Goal: Task Accomplishment & Management: Manage account settings

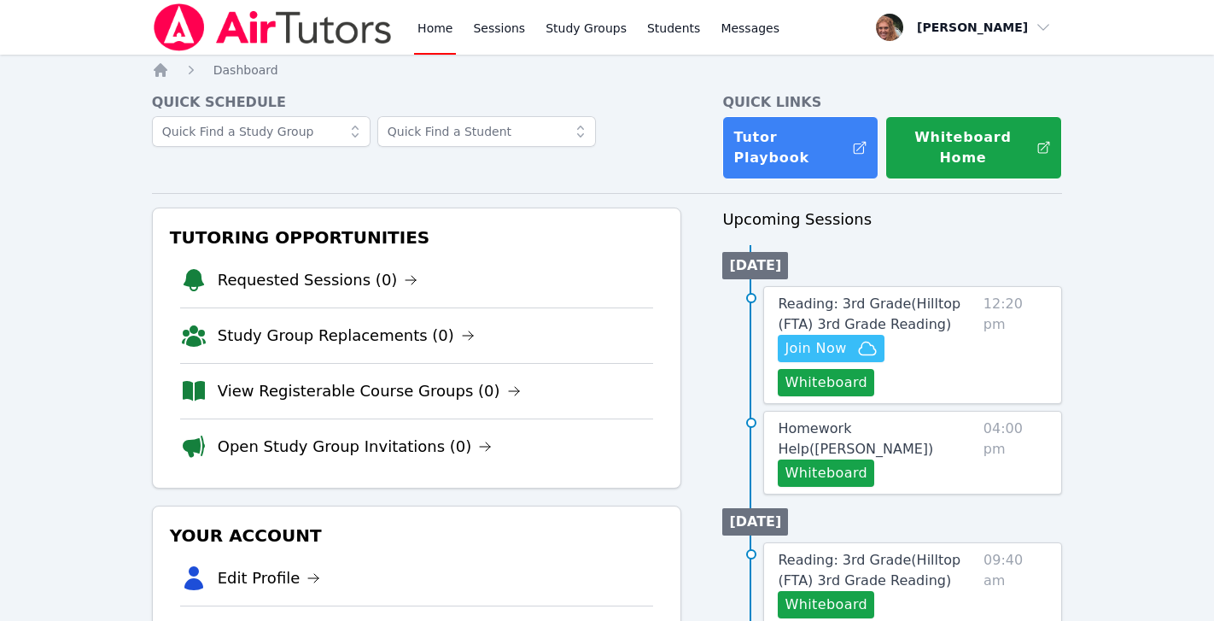
click at [430, 34] on link "Home" at bounding box center [435, 27] width 42 height 55
click at [839, 338] on span "Join Now" at bounding box center [815, 348] width 61 height 20
click at [897, 297] on link "Reading: 3rd Grade ( Hilltop (FTA) 3rd Grade Reading )" at bounding box center [877, 314] width 198 height 41
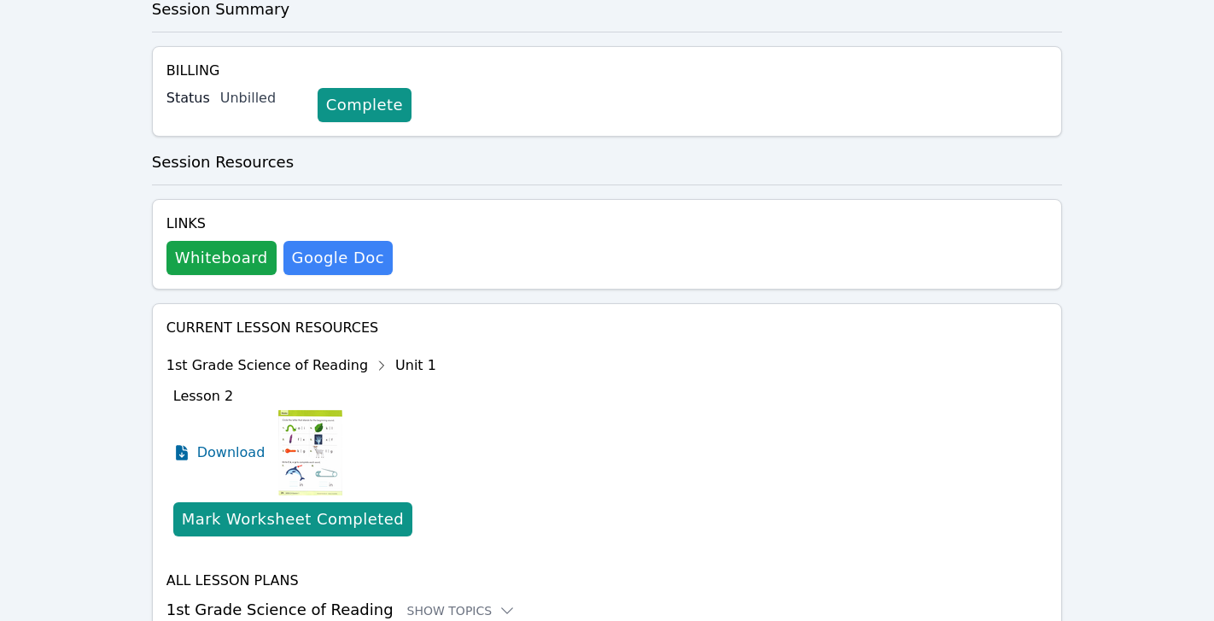
scroll to position [499, 0]
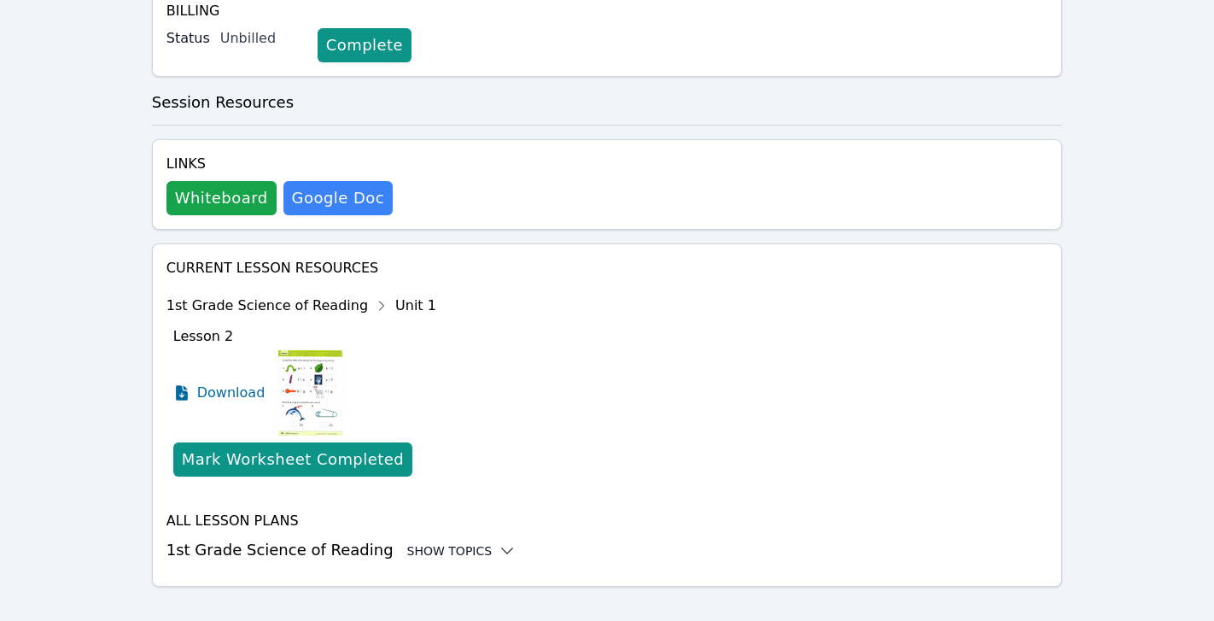
click at [440, 542] on div "Show Topics" at bounding box center [461, 550] width 109 height 17
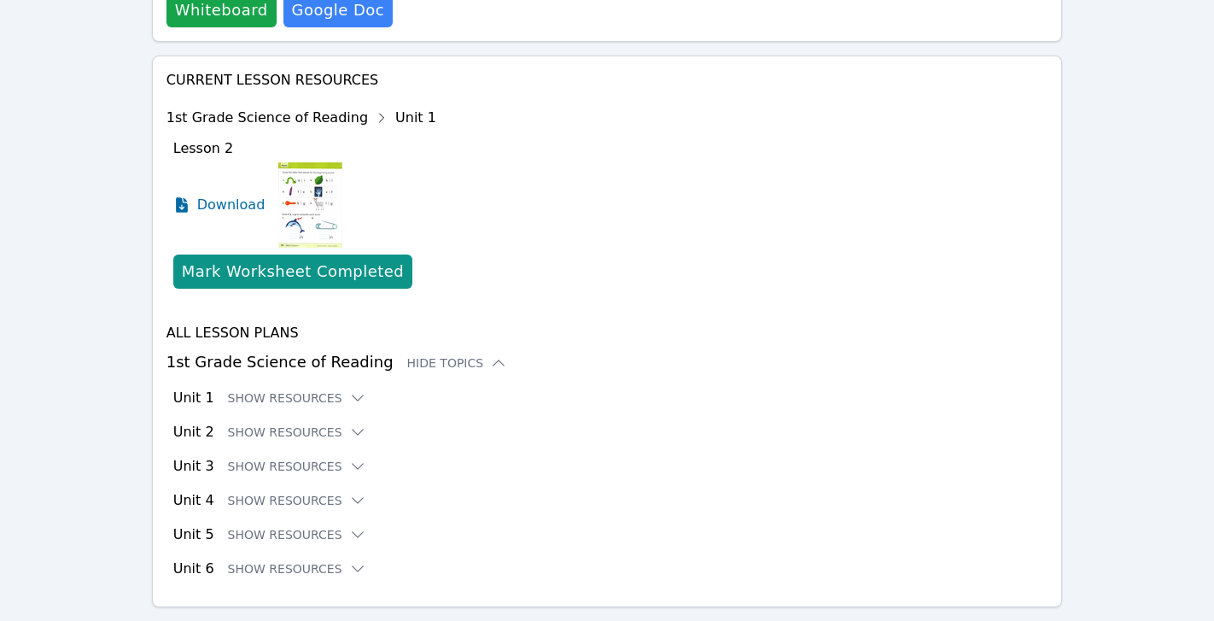
scroll to position [699, 0]
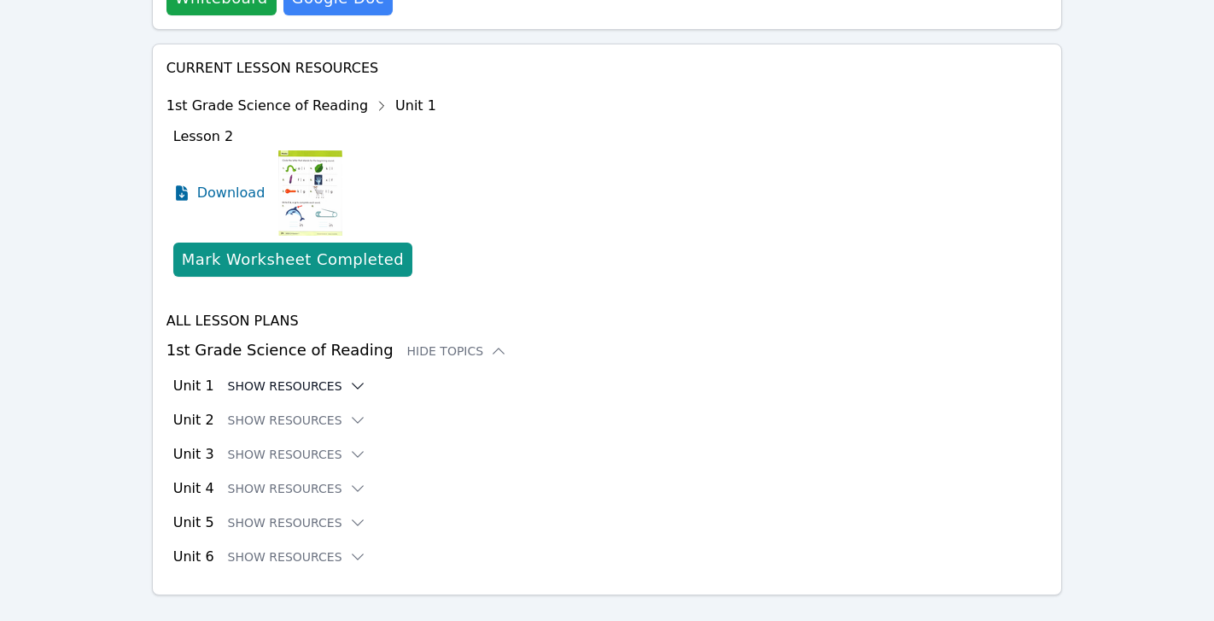
click at [349, 377] on icon at bounding box center [357, 385] width 17 height 17
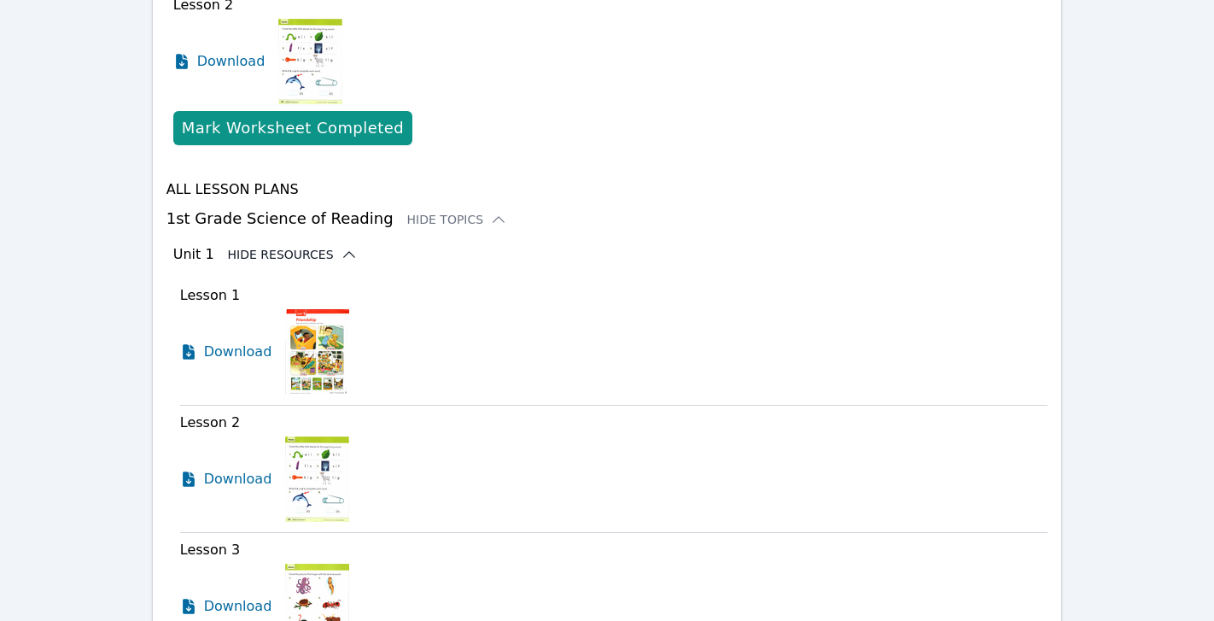
scroll to position [846, 0]
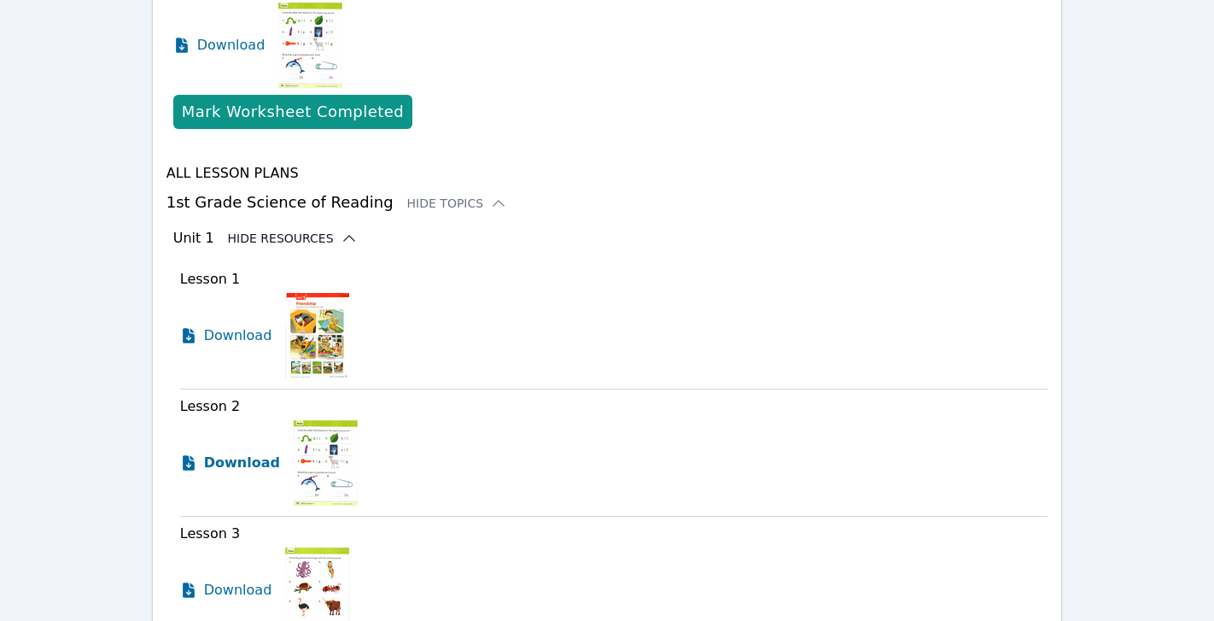
click at [254, 453] on span "Download" at bounding box center [242, 463] width 76 height 20
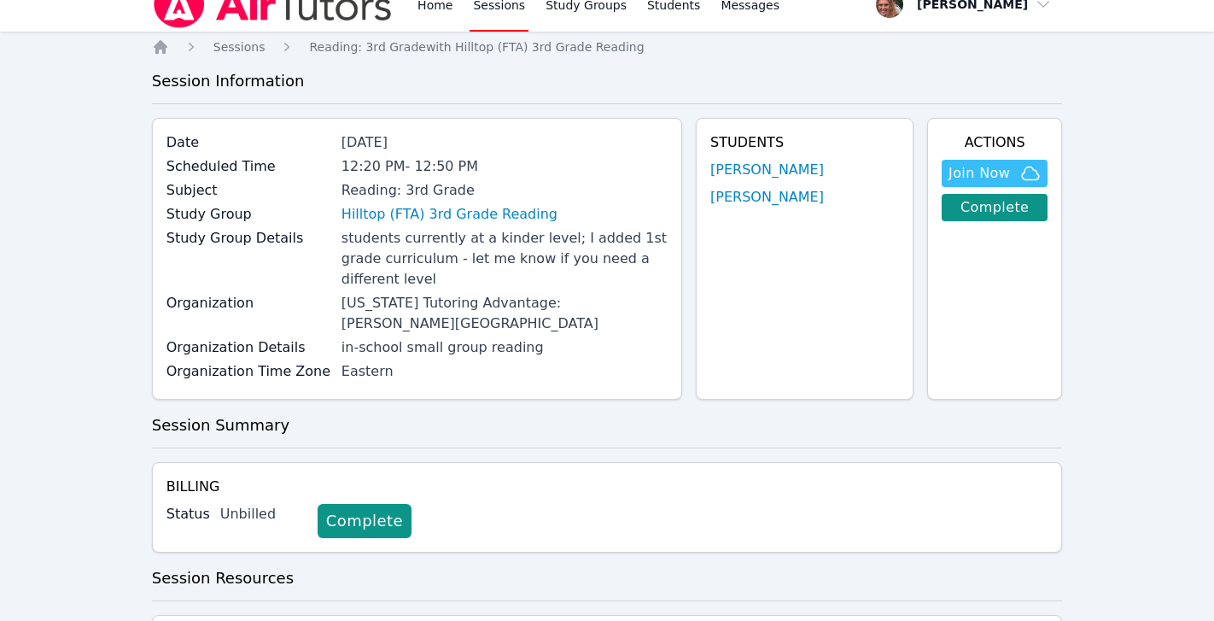
scroll to position [0, 0]
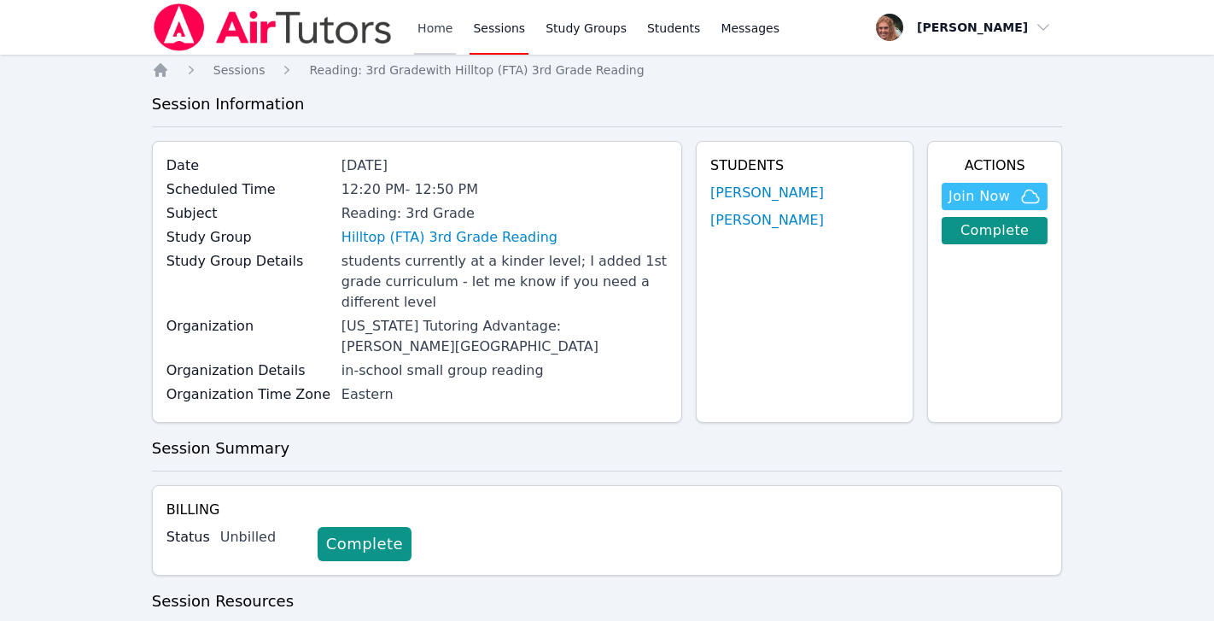
click at [433, 23] on link "Home" at bounding box center [435, 27] width 42 height 55
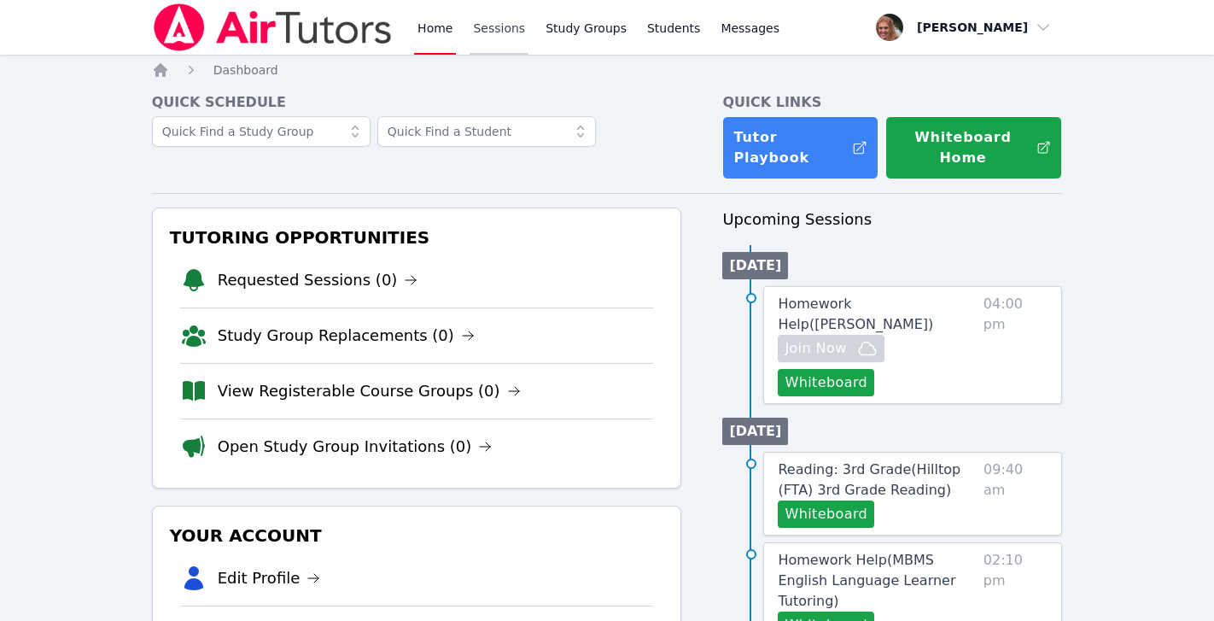
click at [500, 27] on link "Sessions" at bounding box center [499, 27] width 59 height 55
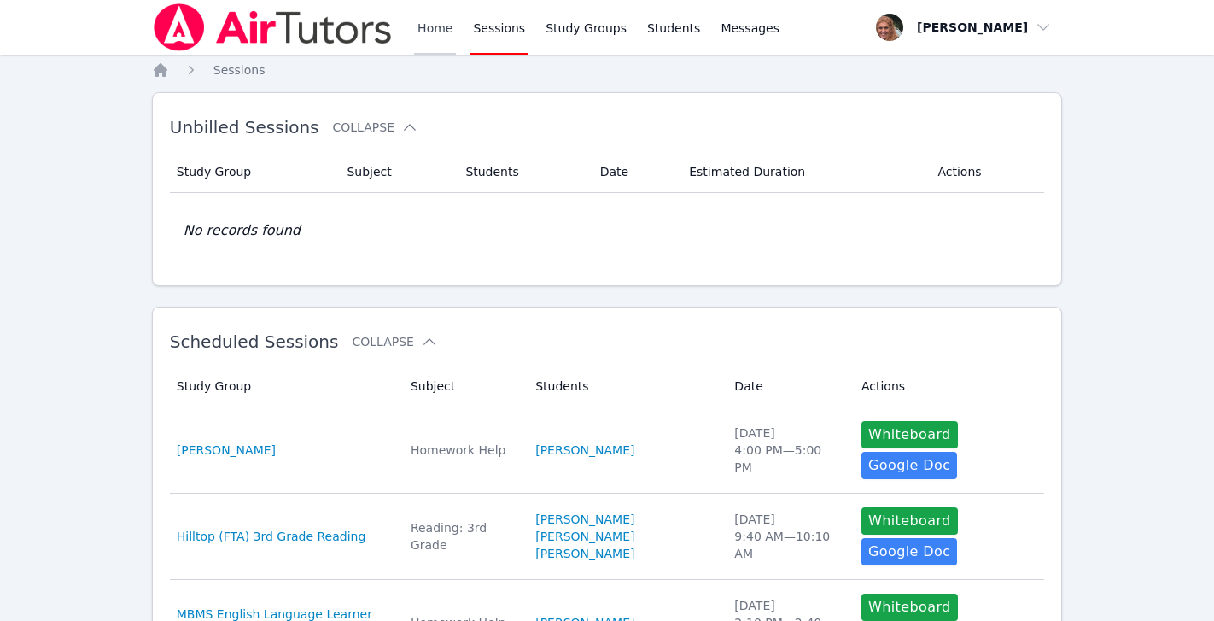
click at [442, 27] on link "Home" at bounding box center [435, 27] width 42 height 55
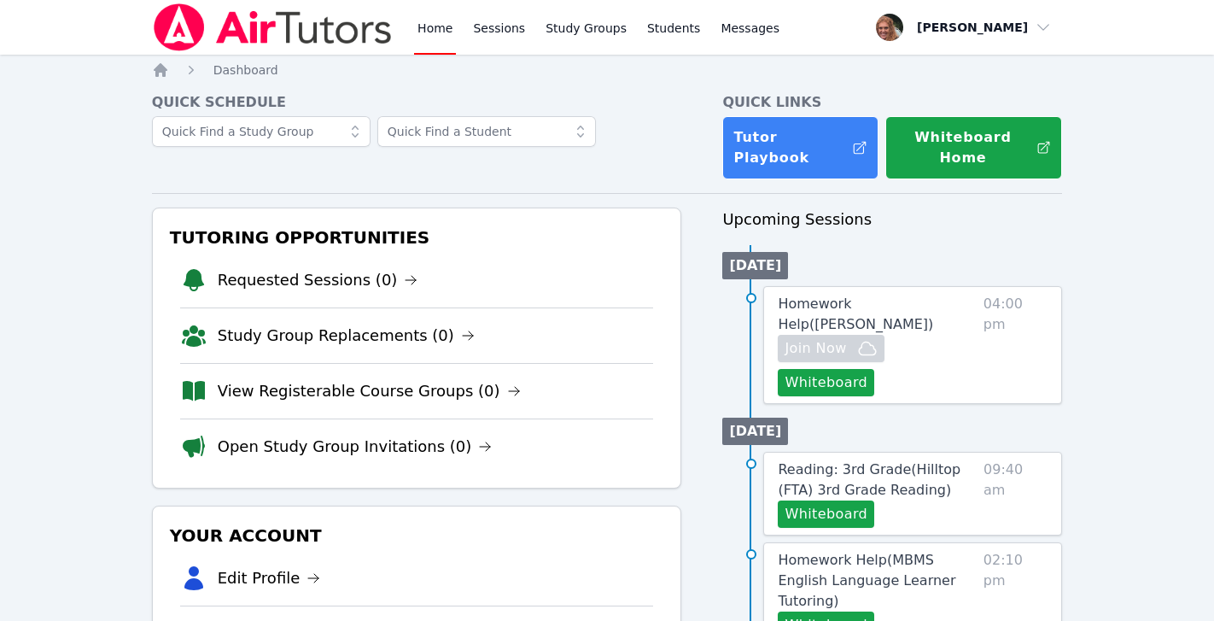
click at [442, 27] on link "Home" at bounding box center [435, 27] width 42 height 55
click at [505, 31] on link "Sessions" at bounding box center [499, 27] width 59 height 55
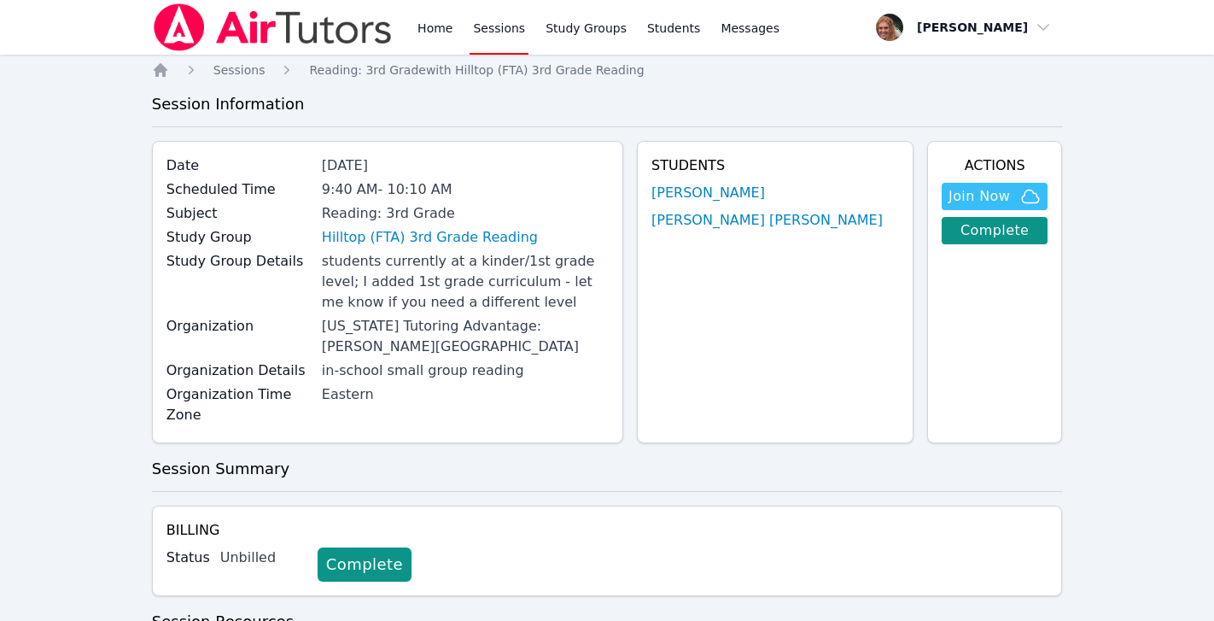
scroll to position [499, 0]
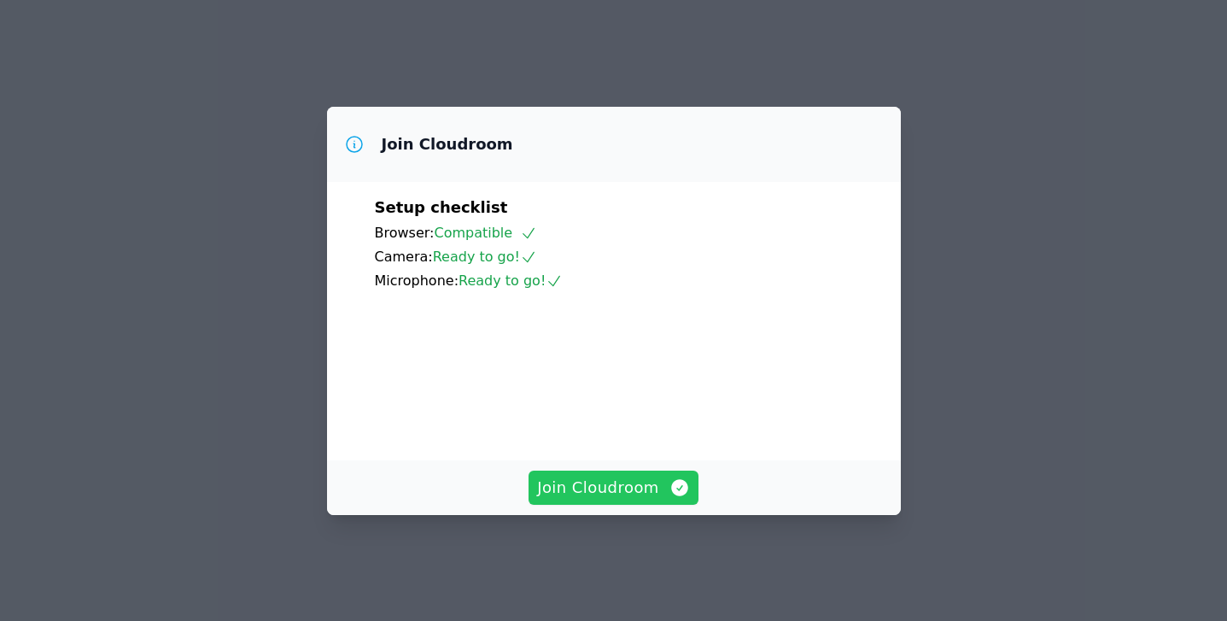
click at [624, 500] on span "Join Cloudroom" at bounding box center [613, 488] width 153 height 24
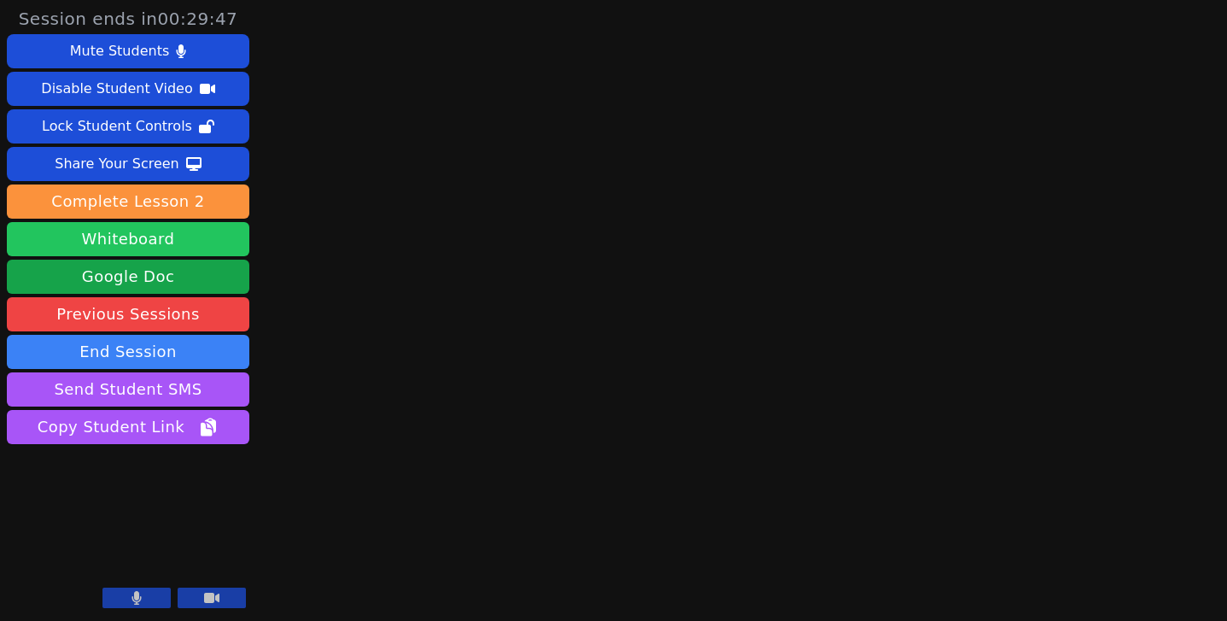
click at [206, 243] on button "Whiteboard" at bounding box center [128, 239] width 243 height 34
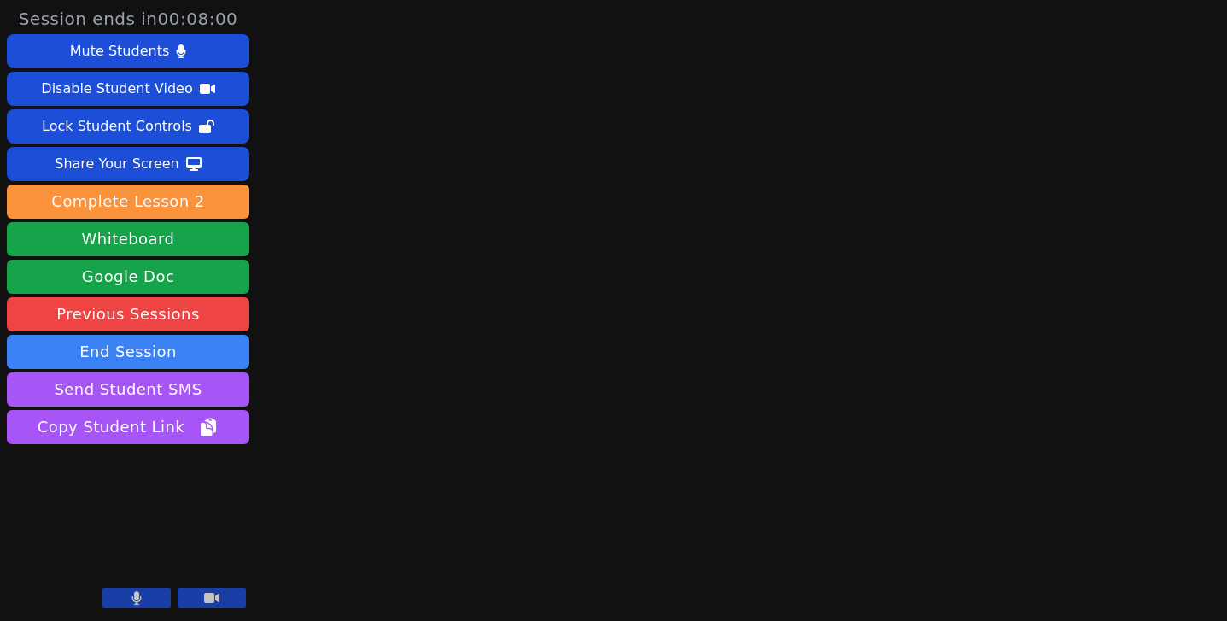
click at [142, 597] on button at bounding box center [136, 597] width 68 height 20
click at [145, 596] on button at bounding box center [136, 597] width 68 height 20
click at [165, 344] on button "End Session" at bounding box center [128, 352] width 243 height 34
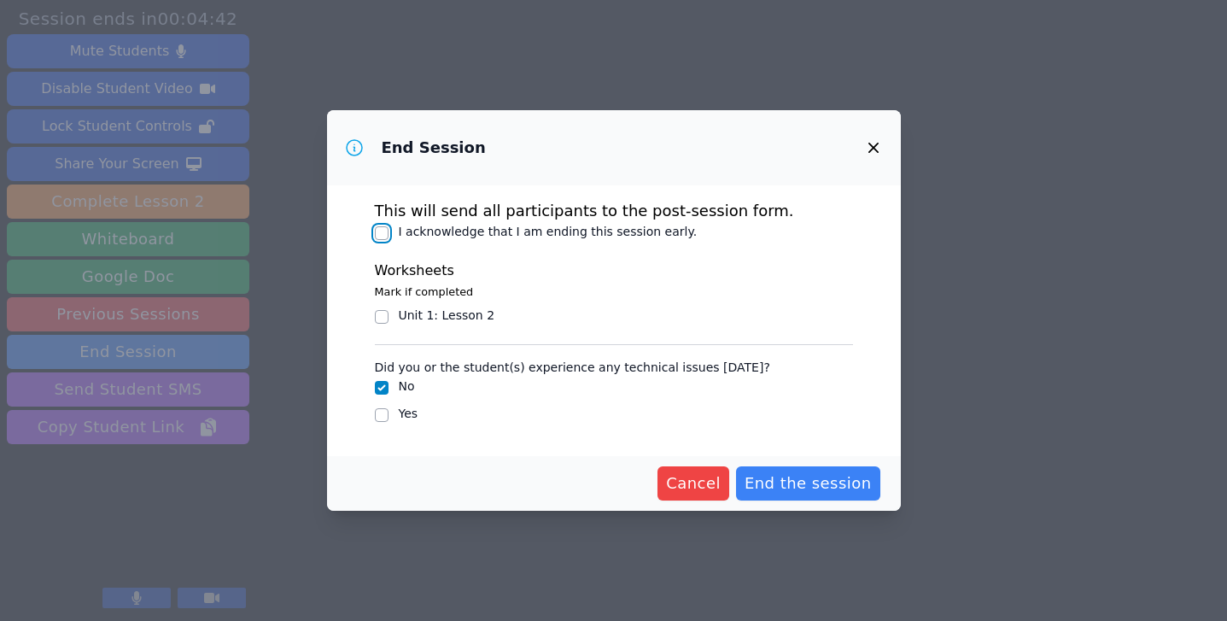
click at [380, 234] on input "I acknowledge that I am ending this session early." at bounding box center [382, 233] width 14 height 14
checkbox input "true"
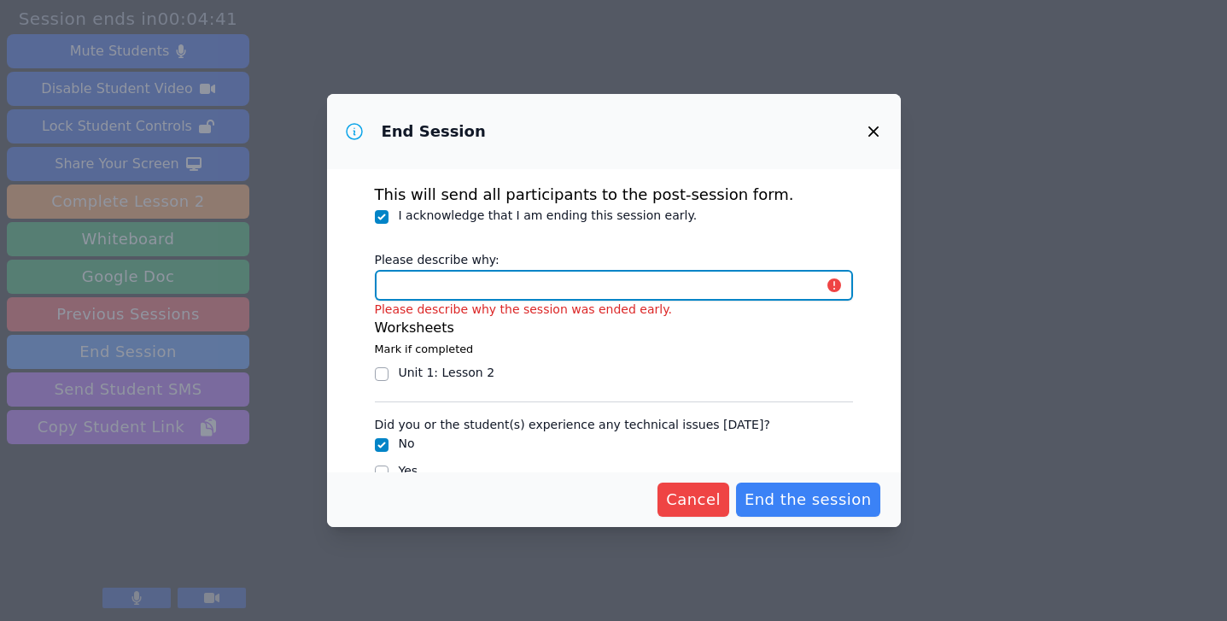
click at [450, 286] on input "Please describe why:" at bounding box center [614, 285] width 478 height 31
type input "Student was requested to log off to atten"
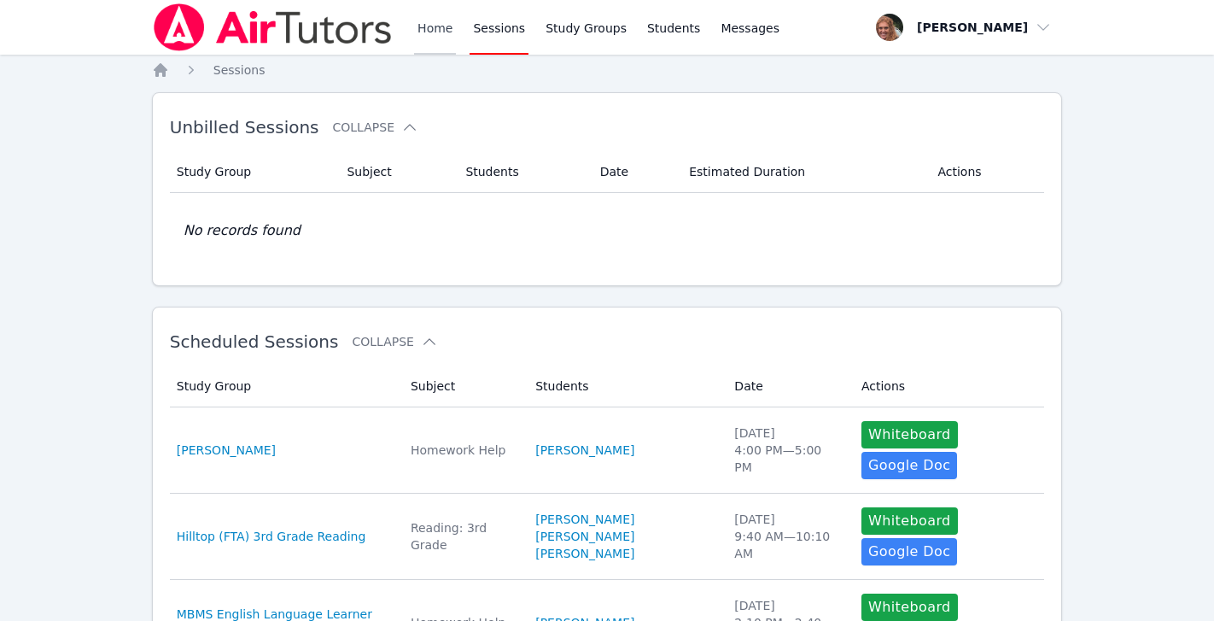
click at [432, 26] on link "Home" at bounding box center [435, 27] width 42 height 55
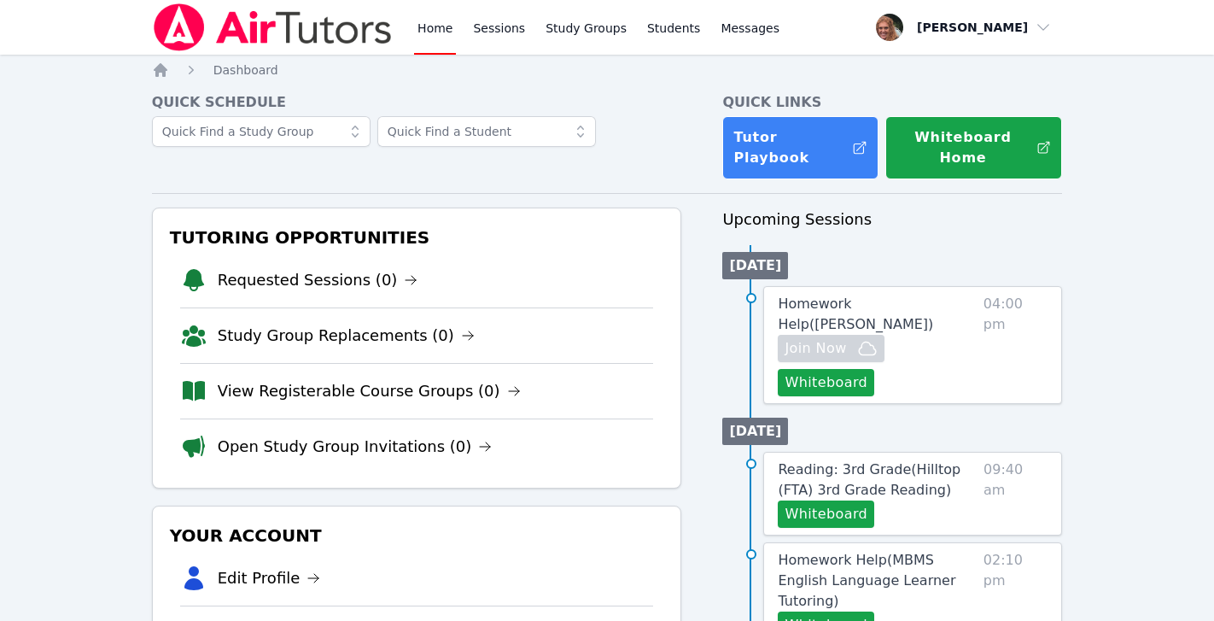
click at [432, 26] on link "Home" at bounding box center [435, 27] width 42 height 55
click at [492, 36] on link "Sessions" at bounding box center [499, 27] width 59 height 55
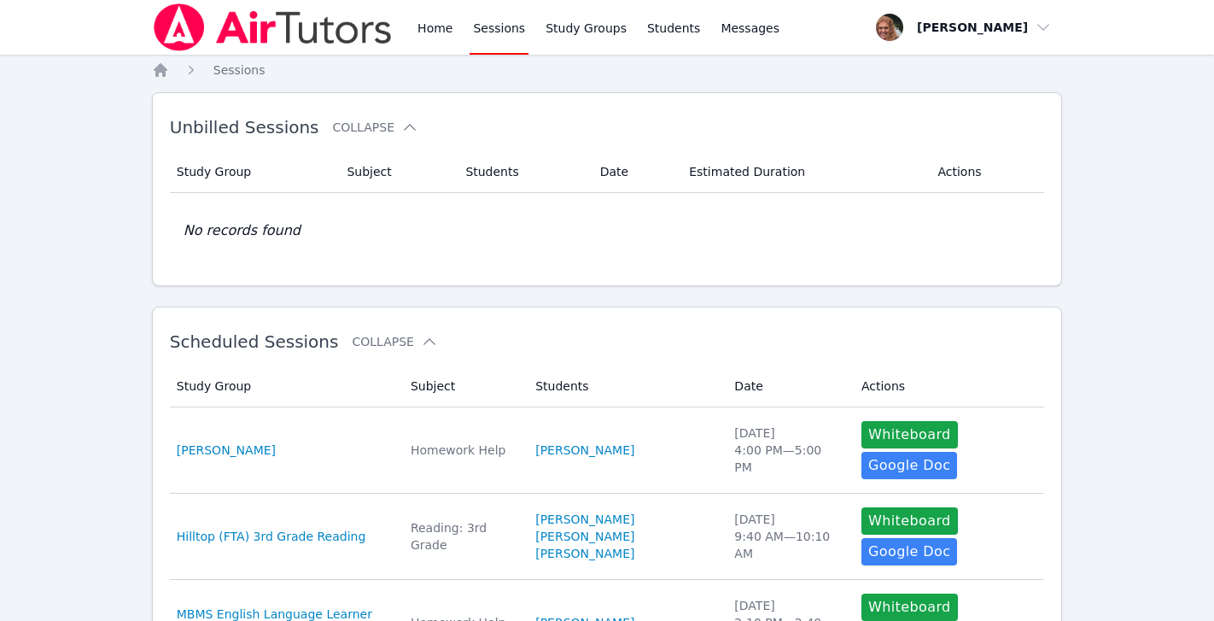
click at [492, 36] on link "Sessions" at bounding box center [499, 27] width 59 height 55
click at [437, 27] on link "Home" at bounding box center [435, 27] width 42 height 55
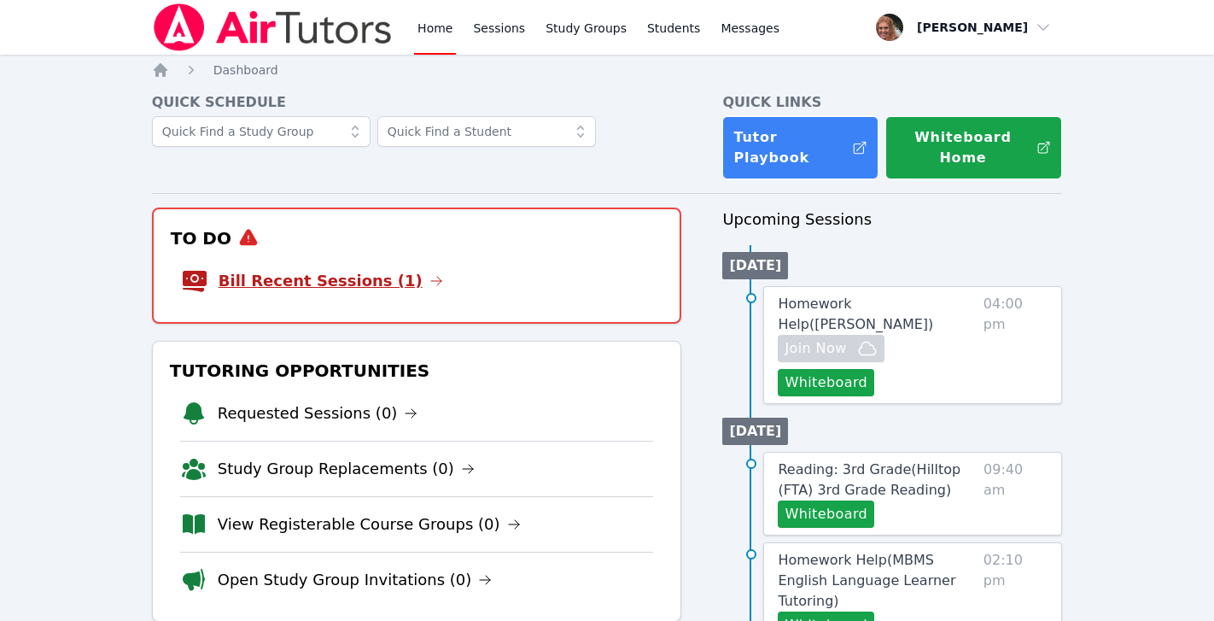
click at [362, 269] on link "Bill Recent Sessions (1)" at bounding box center [331, 281] width 225 height 24
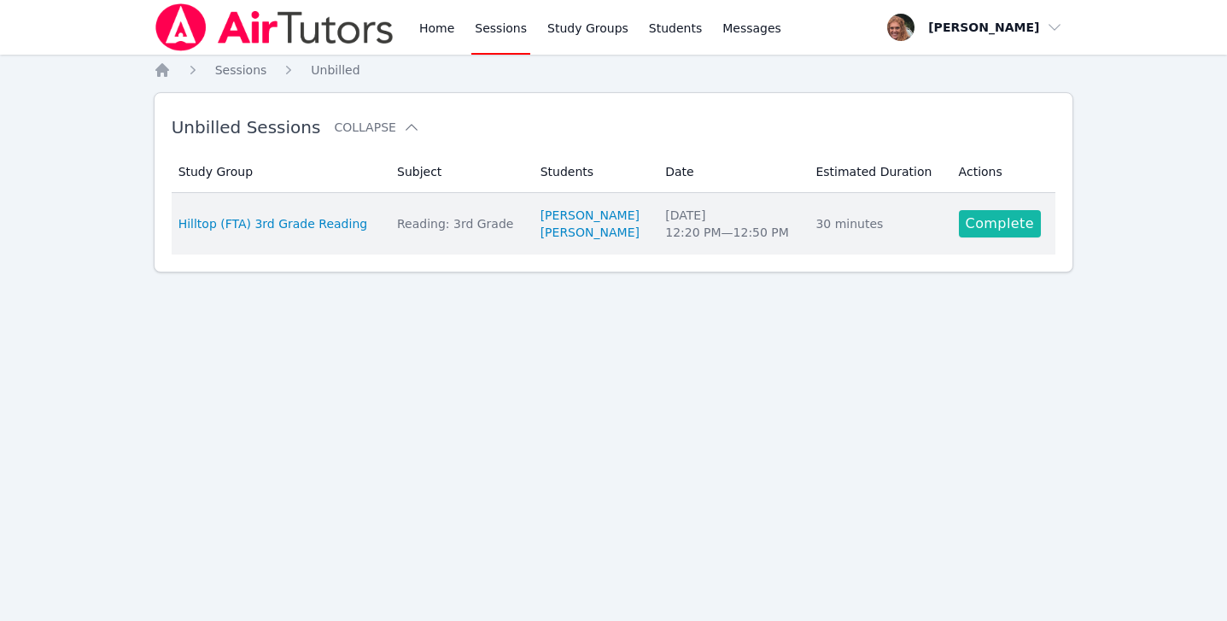
click at [998, 219] on link "Complete" at bounding box center [1000, 223] width 82 height 27
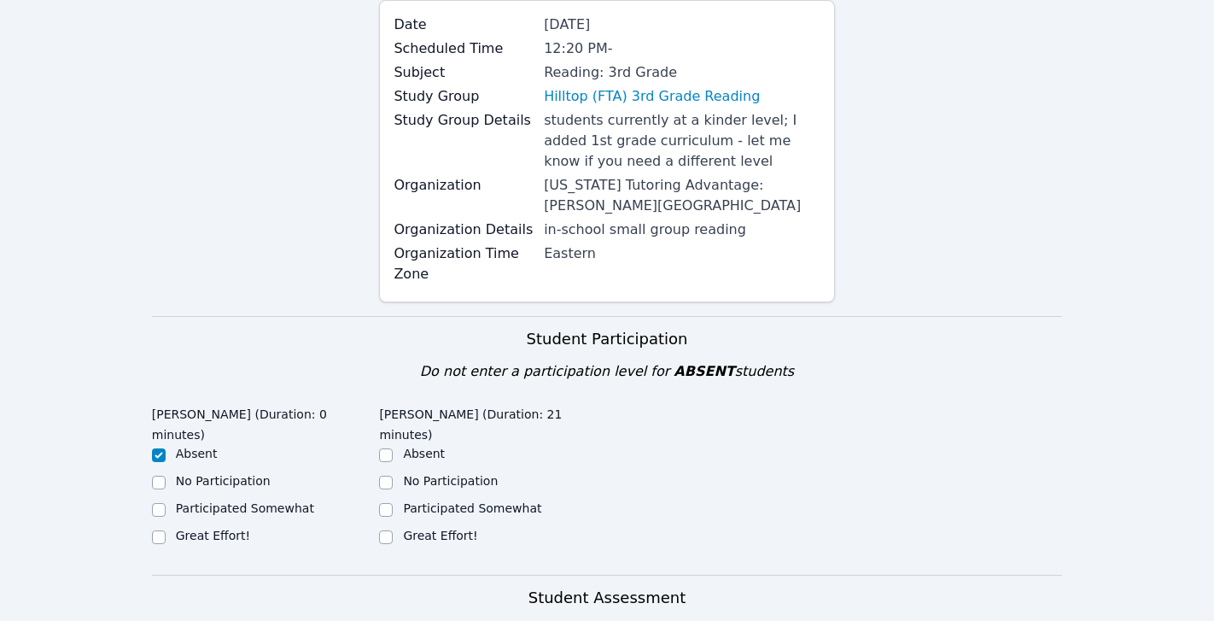
scroll to position [830, 0]
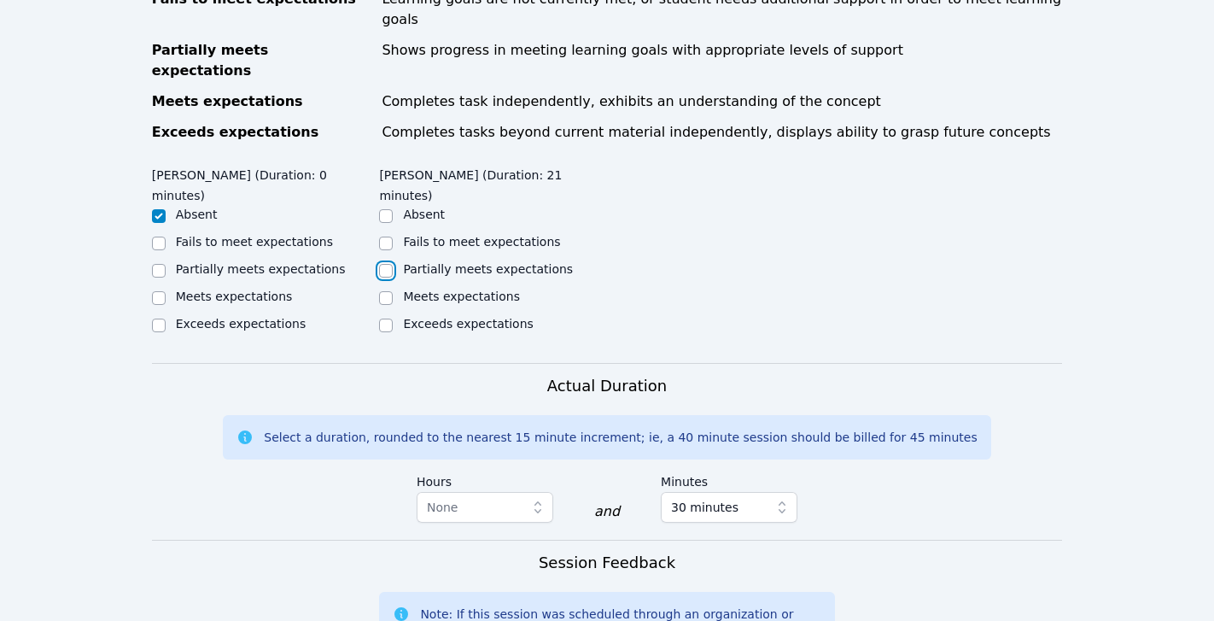
click at [384, 264] on input "Partially meets expectations" at bounding box center [386, 271] width 14 height 14
checkbox input "true"
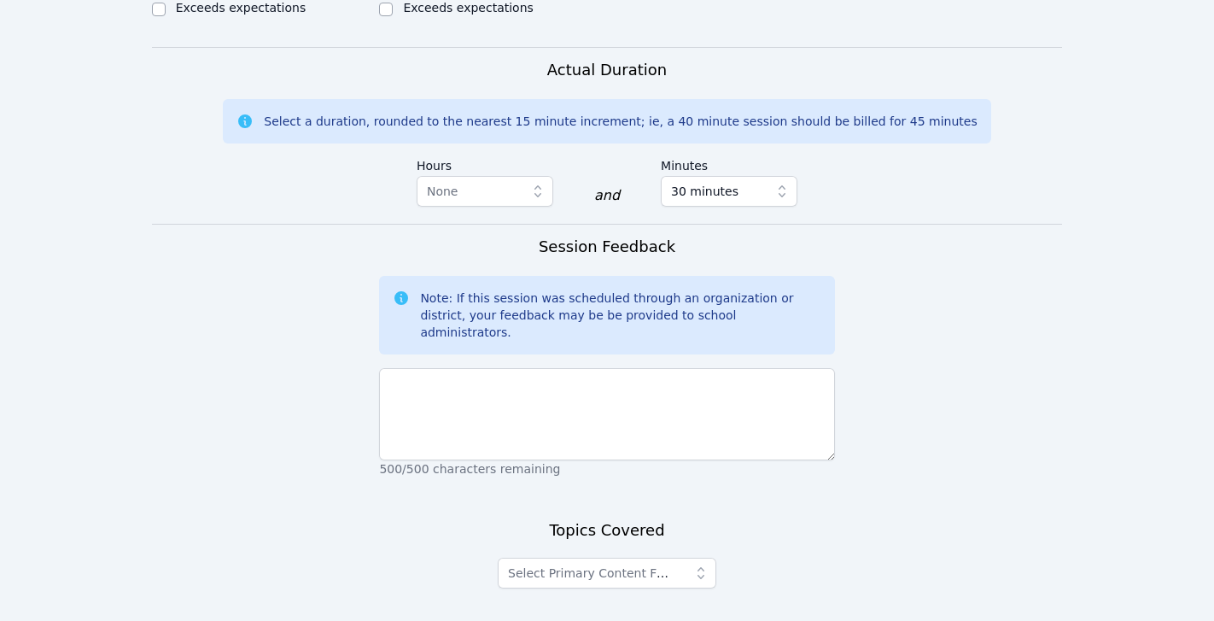
scroll to position [1149, 0]
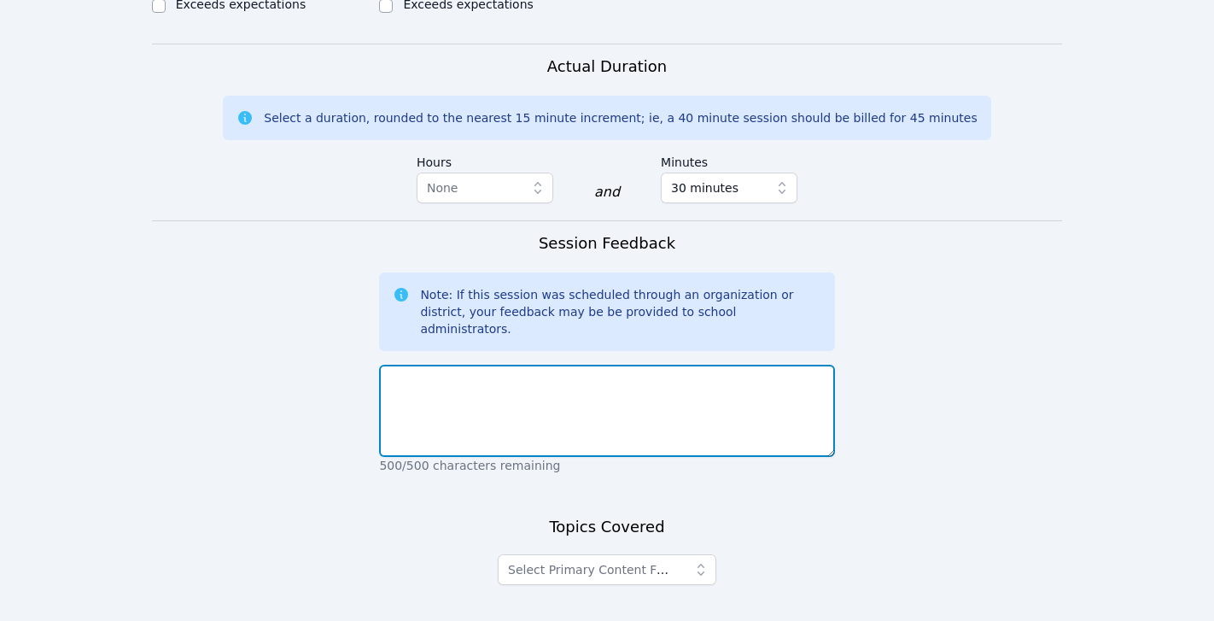
click at [657, 365] on textarea at bounding box center [606, 411] width 455 height 92
click at [490, 365] on textarea at bounding box center [606, 411] width 455 height 92
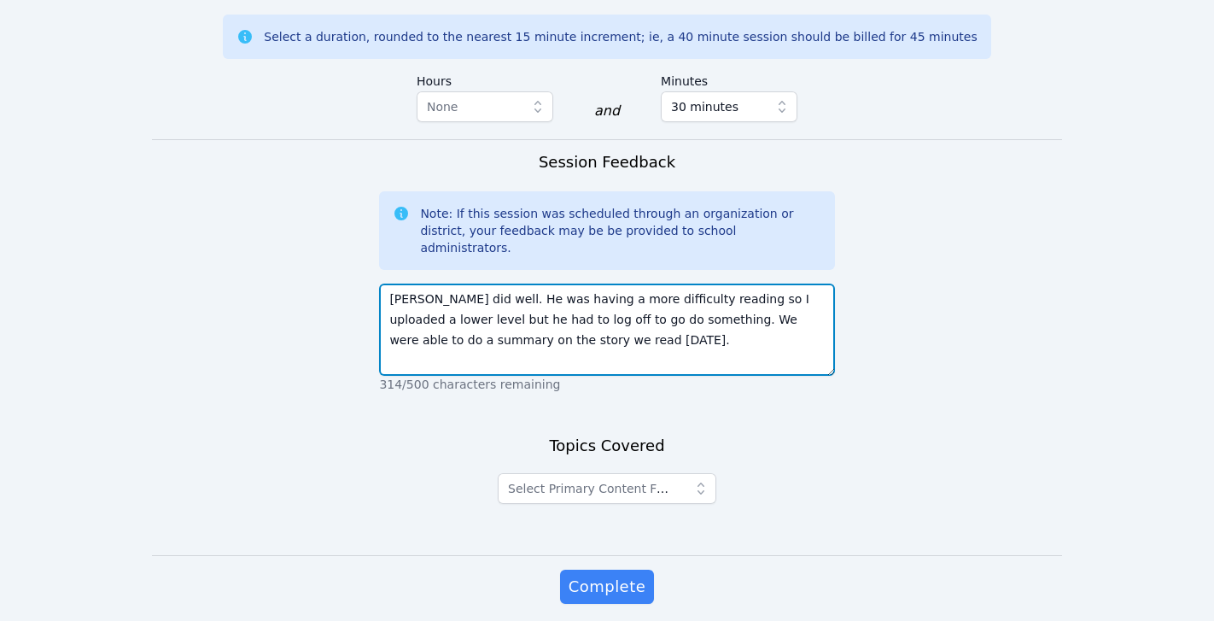
scroll to position [1237, 0]
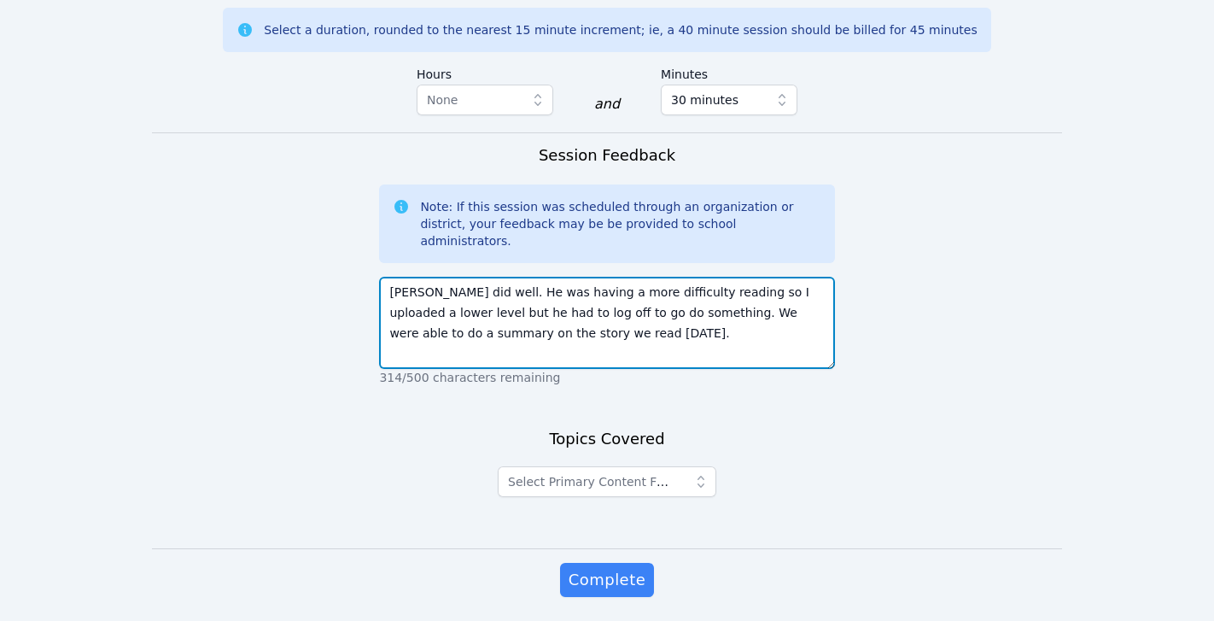
type textarea "Adiel did well. He was having a more difficulty reading so I uploaded a lower l…"
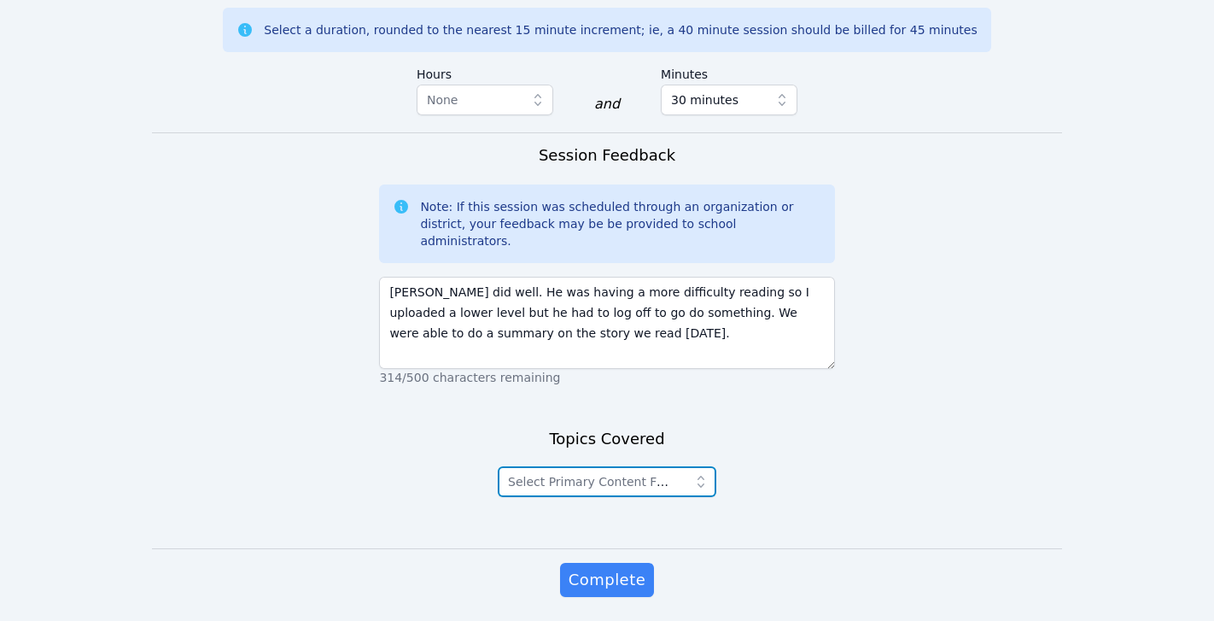
click at [697, 473] on icon "button" at bounding box center [701, 481] width 17 height 17
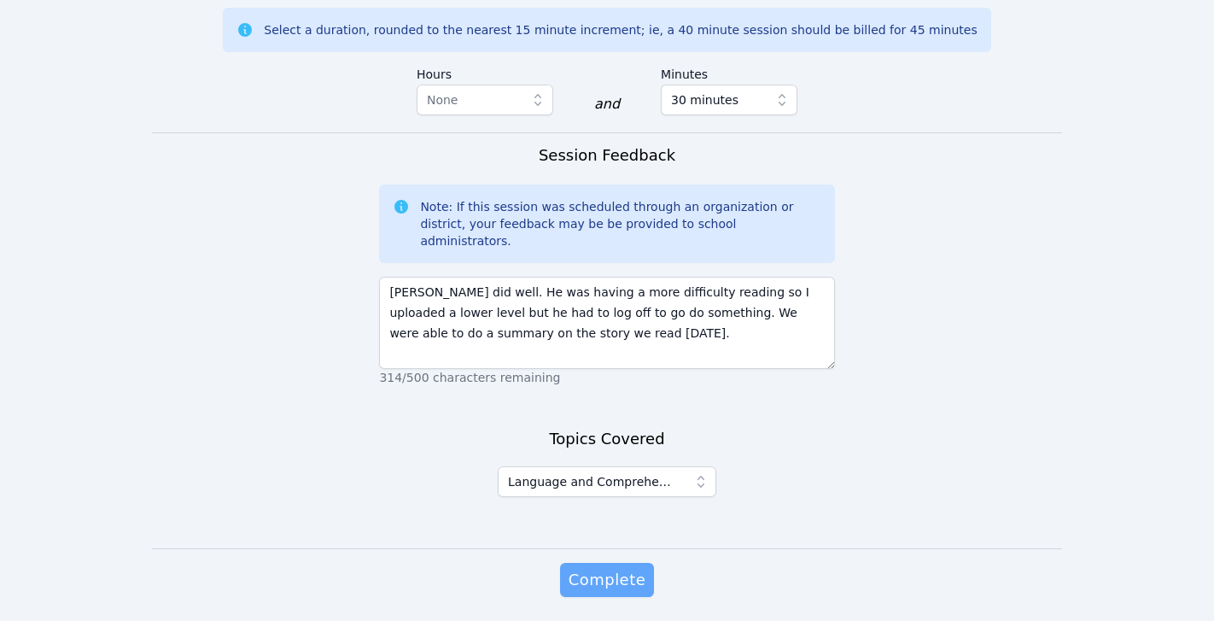
click at [619, 568] on span "Complete" at bounding box center [607, 580] width 77 height 24
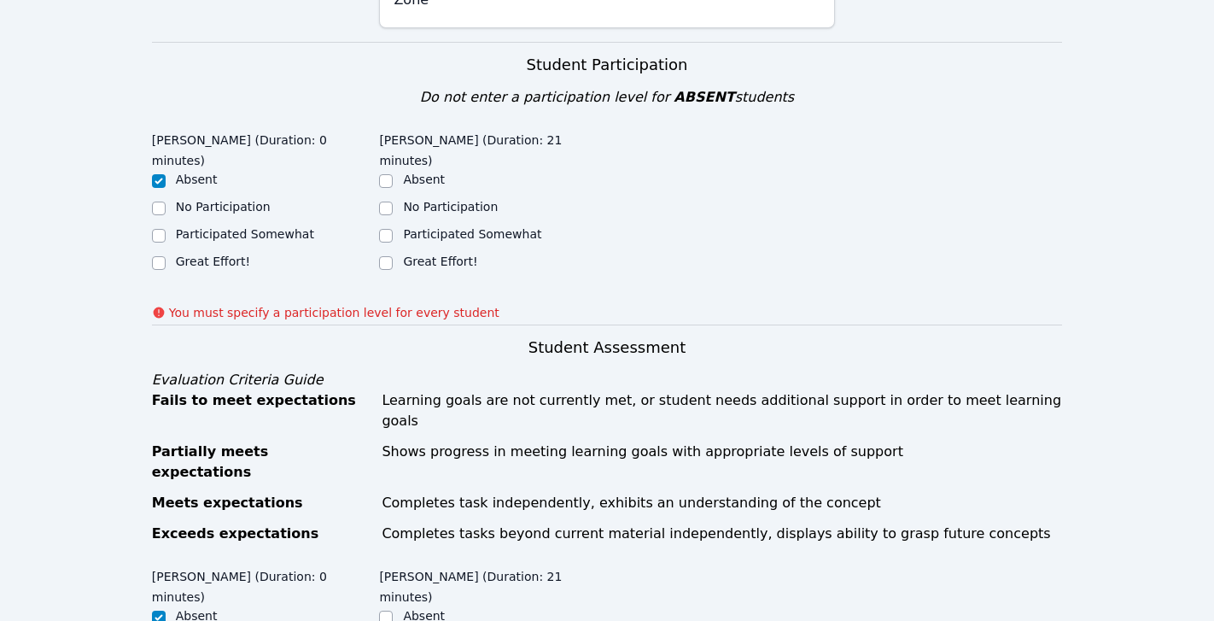
scroll to position [451, 0]
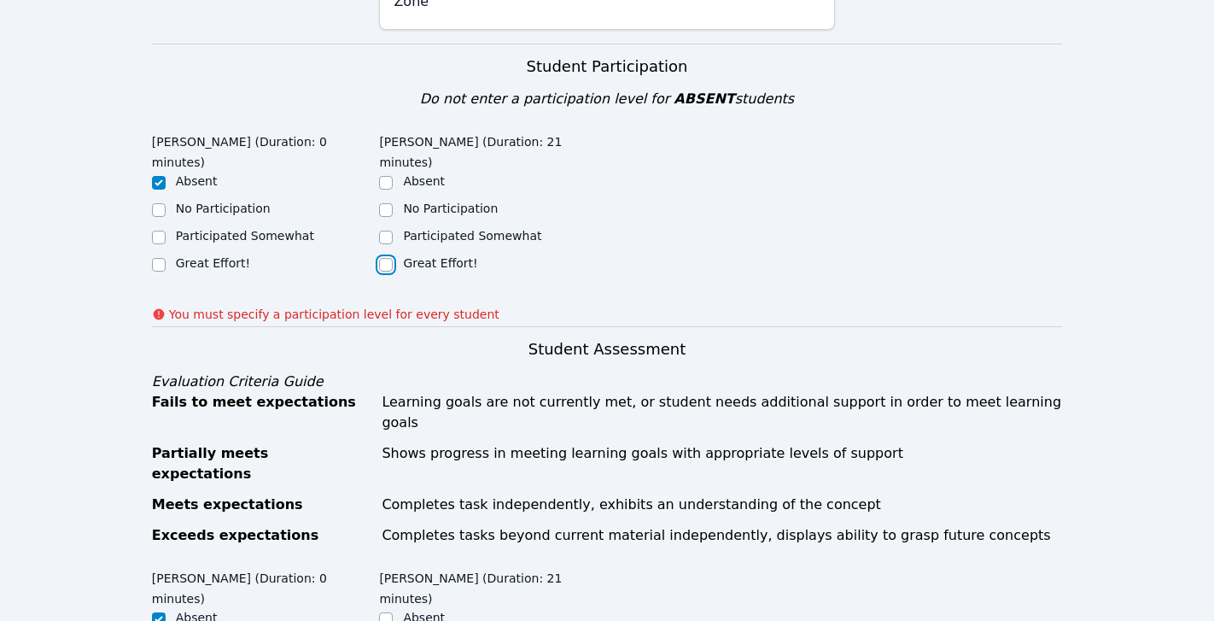
click at [384, 266] on input "Great Effort!" at bounding box center [386, 265] width 14 height 14
checkbox input "true"
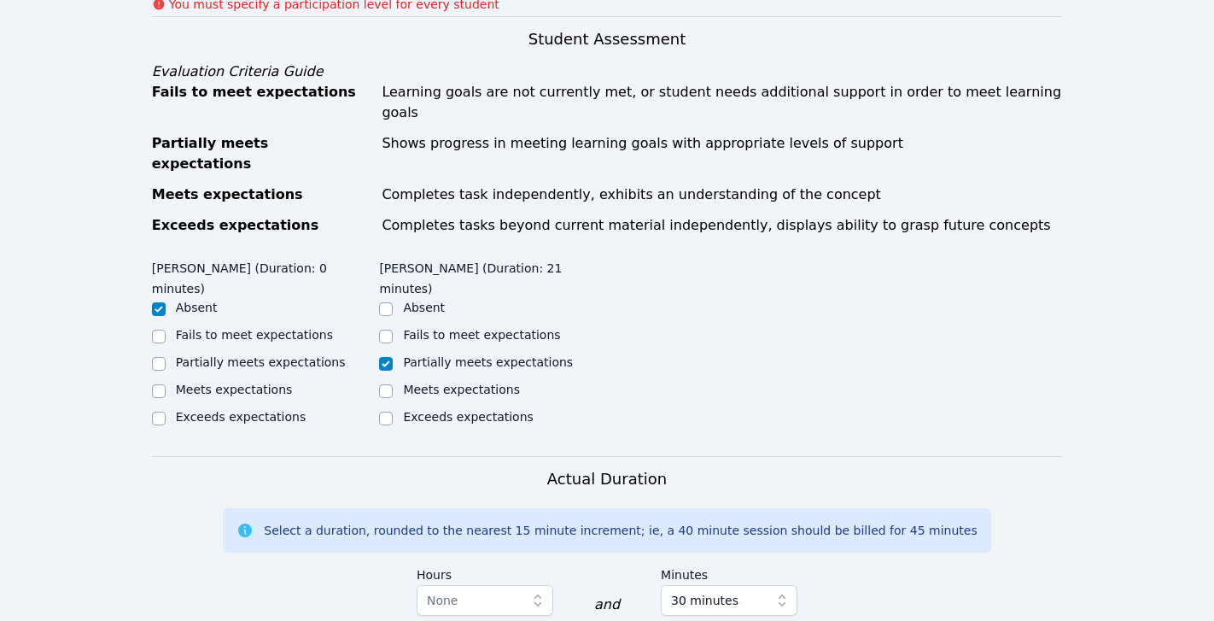
scroll to position [1261, 0]
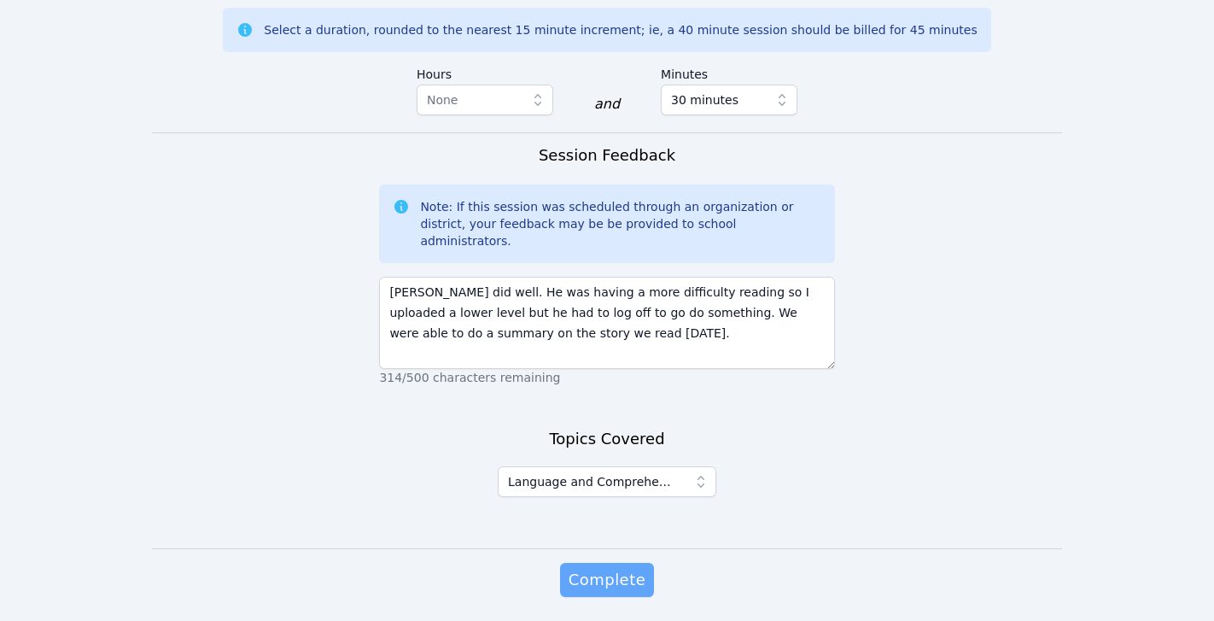
click at [613, 568] on span "Complete" at bounding box center [607, 580] width 77 height 24
